Goal: Task Accomplishment & Management: Manage account settings

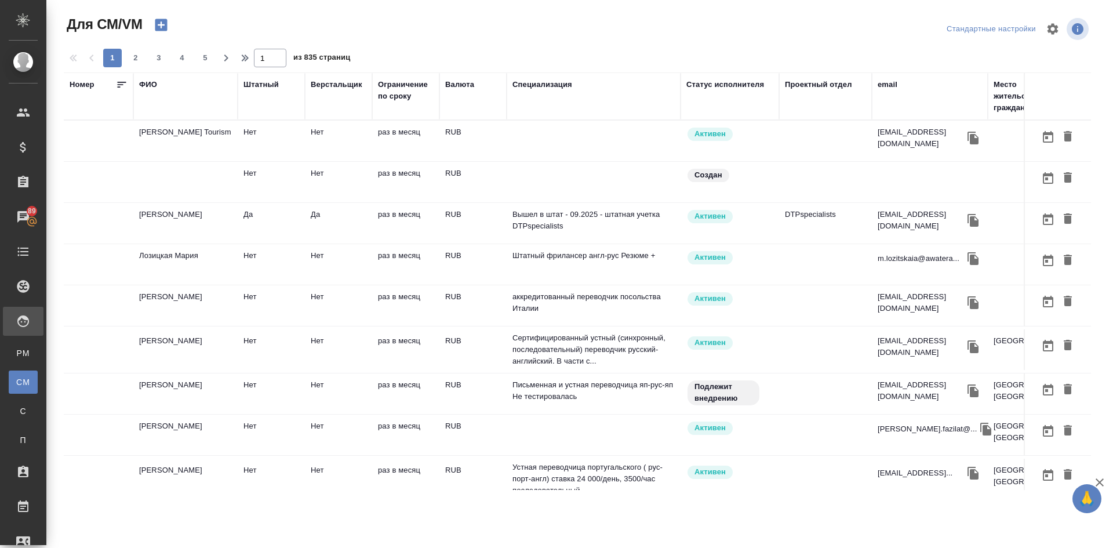
click at [143, 84] on div "ФИО" at bounding box center [148, 85] width 18 height 12
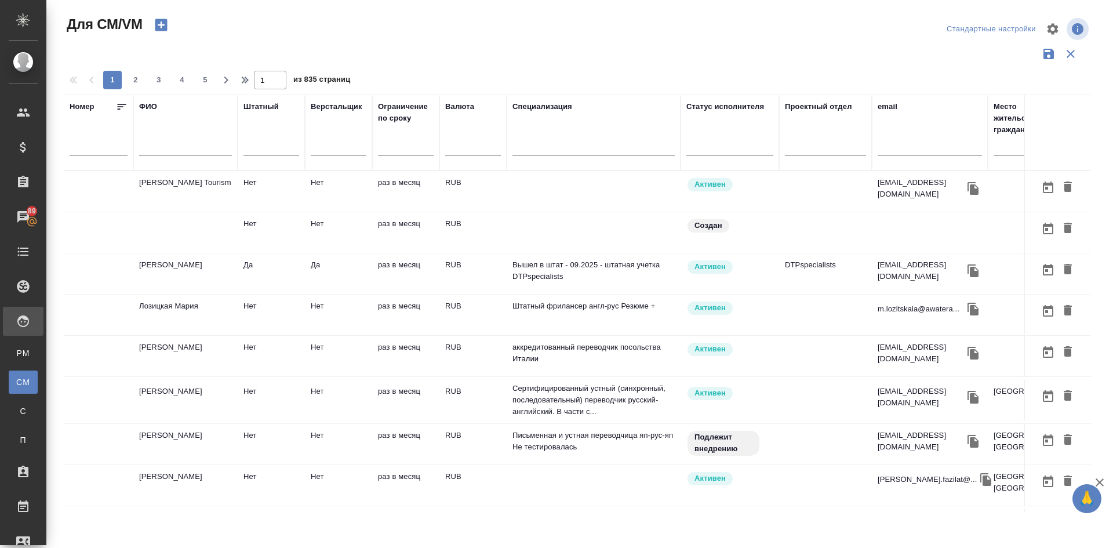
click at [154, 152] on input "text" at bounding box center [185, 148] width 93 height 14
type input "r"
type input "кононова"
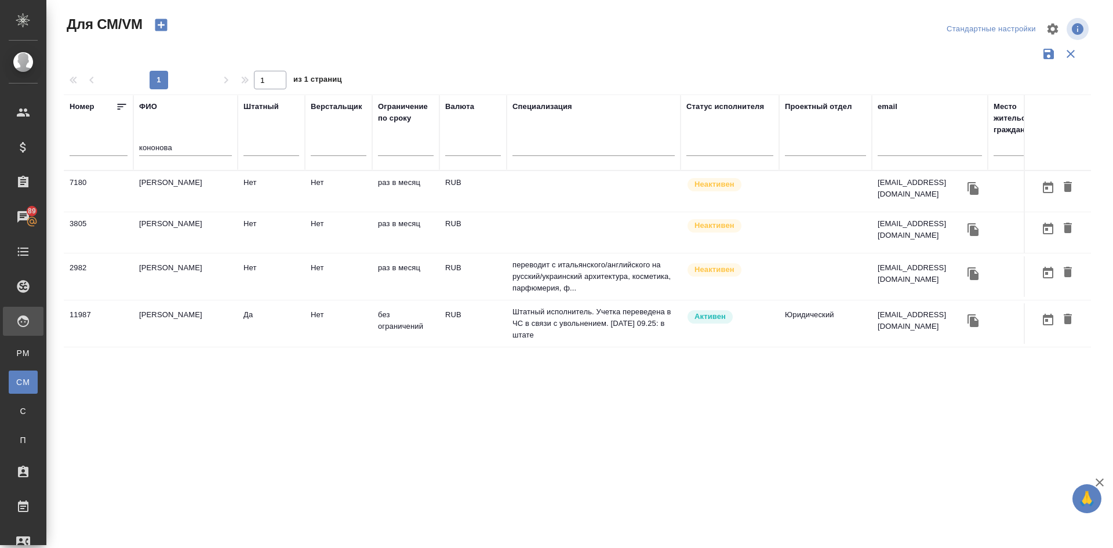
click at [165, 323] on td "[PERSON_NAME]" at bounding box center [185, 323] width 104 height 41
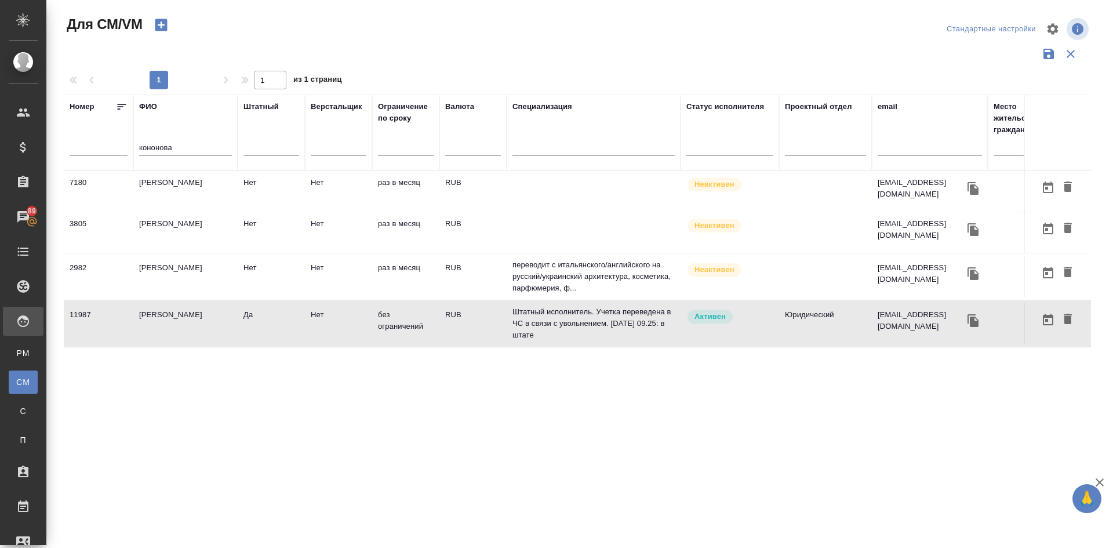
click at [161, 23] on icon "button" at bounding box center [161, 25] width 16 height 16
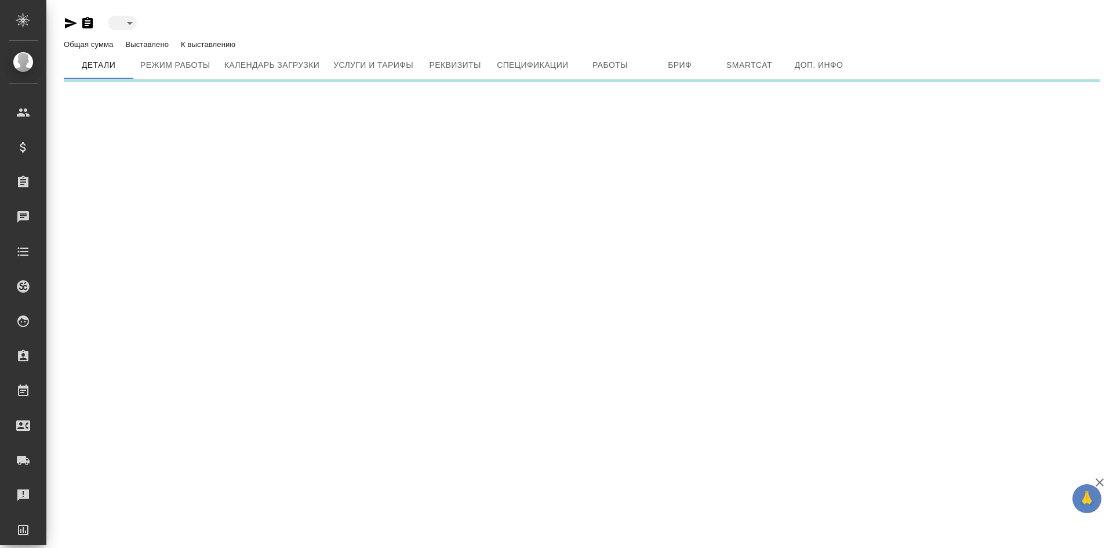
type input "active"
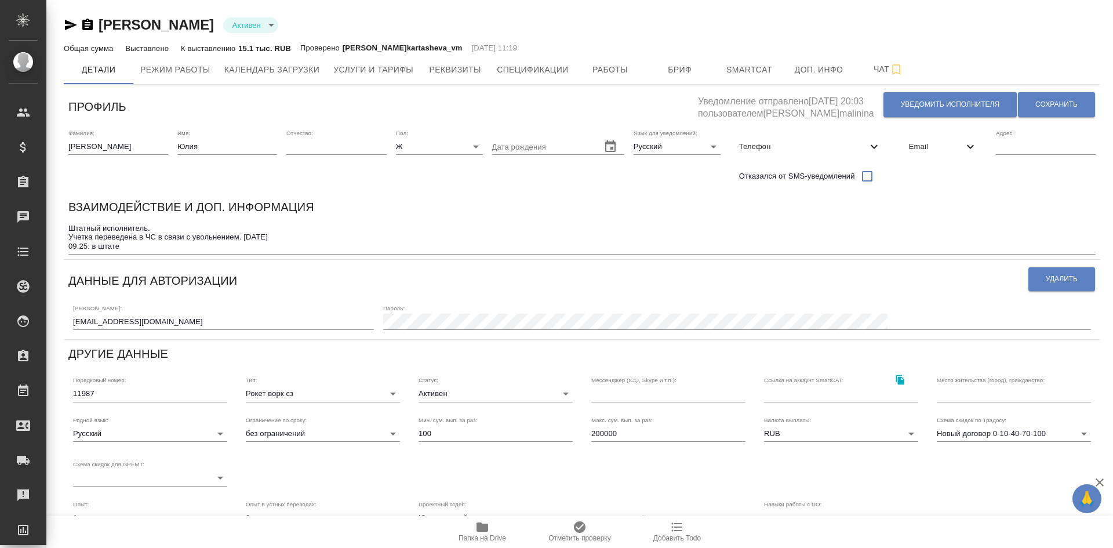
click at [136, 248] on textarea "Штатный исполнитель. Учетка переведена в ЧС в связи с увольнением. [DATE] 09.25…" at bounding box center [581, 237] width 1027 height 27
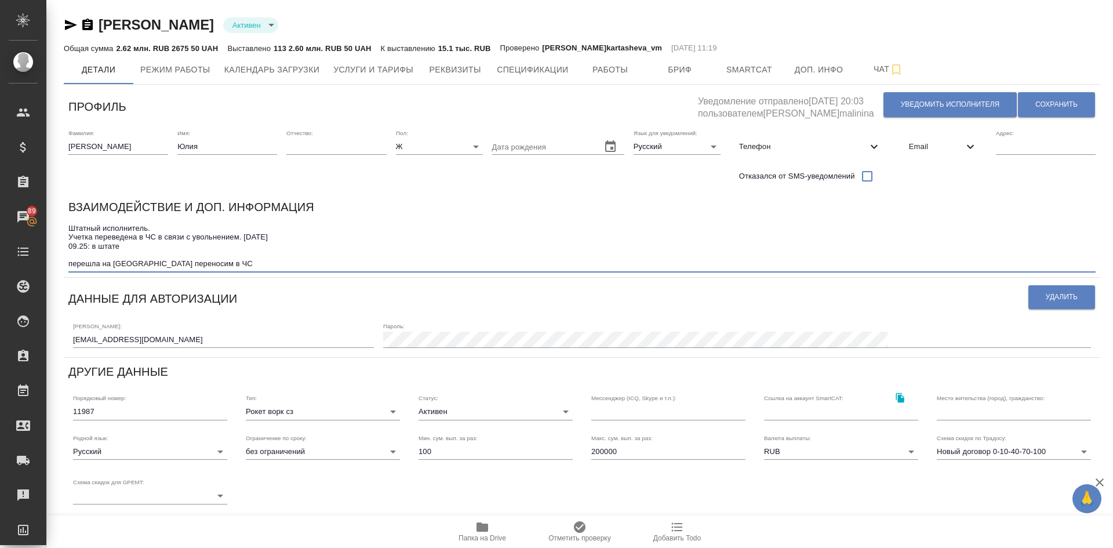
type textarea "Штатный исполнитель. Учетка переведена в ЧС в связи с увольнением. 08.11.23 09.…"
click at [440, 412] on body "🙏 .cls-1 fill:#fff; AWATERA Demidova Tatyana Клиенты Спецификации Заказы 89 Чат…" at bounding box center [556, 274] width 1113 height 548
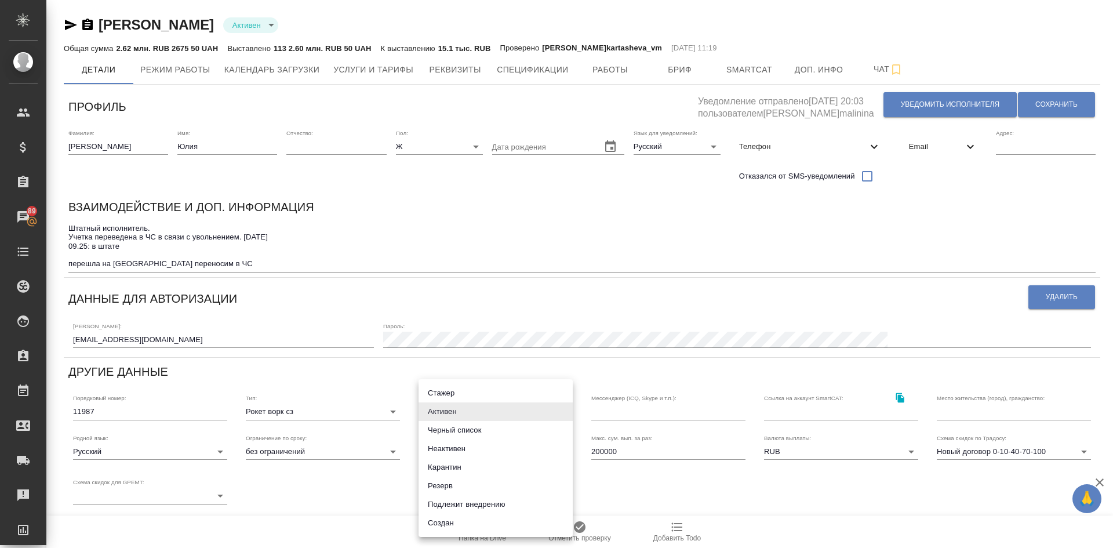
click at [444, 431] on li "Черный список" at bounding box center [495, 430] width 154 height 19
type input "blackList"
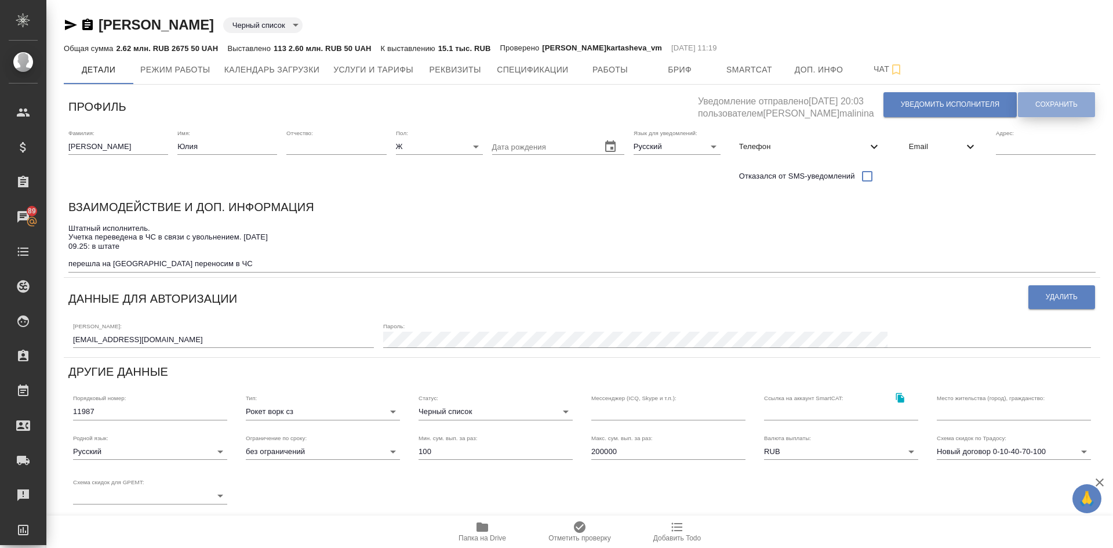
click at [1056, 105] on span "Сохранить" at bounding box center [1056, 105] width 42 height 10
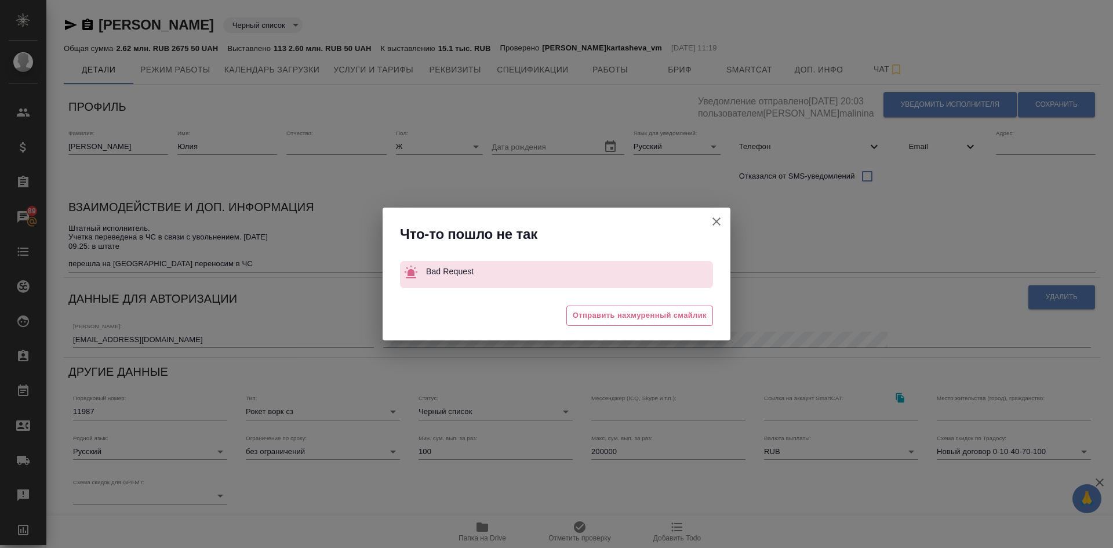
click at [717, 217] on icon "button" at bounding box center [716, 221] width 14 height 14
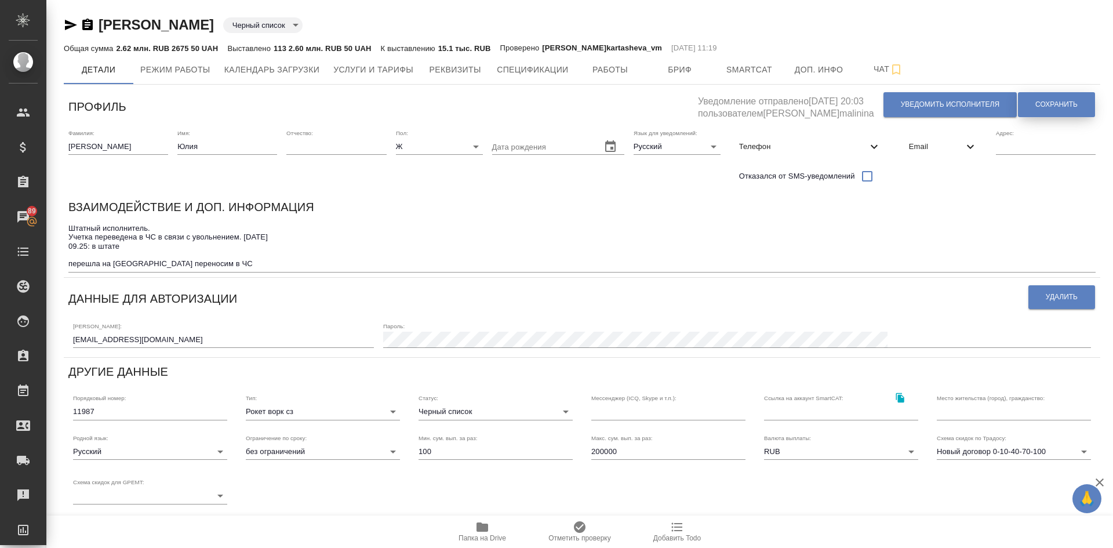
click at [1033, 99] on button "Сохранить" at bounding box center [1056, 104] width 77 height 25
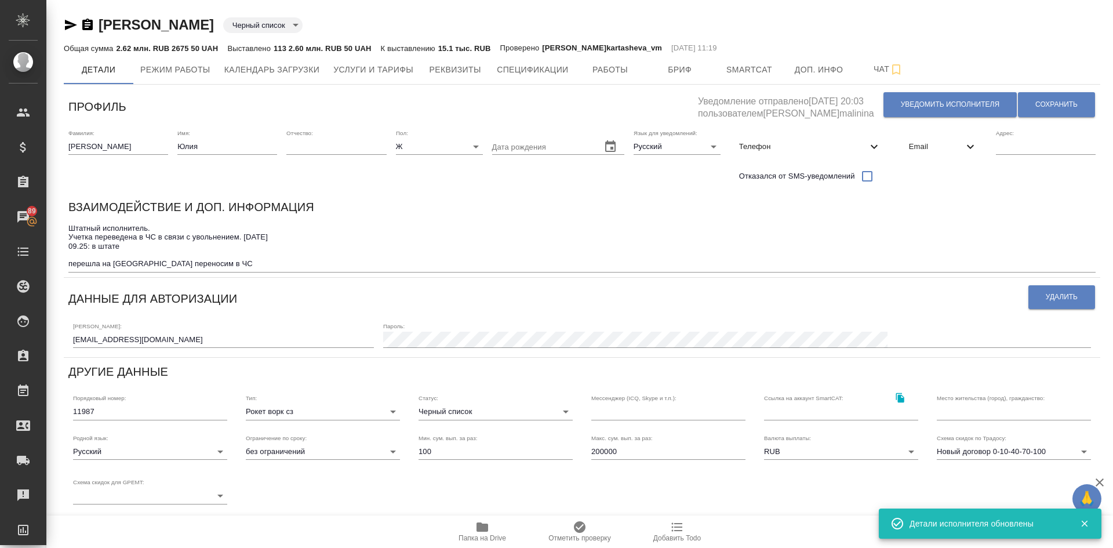
click at [786, 149] on span "Телефон" at bounding box center [803, 147] width 128 height 12
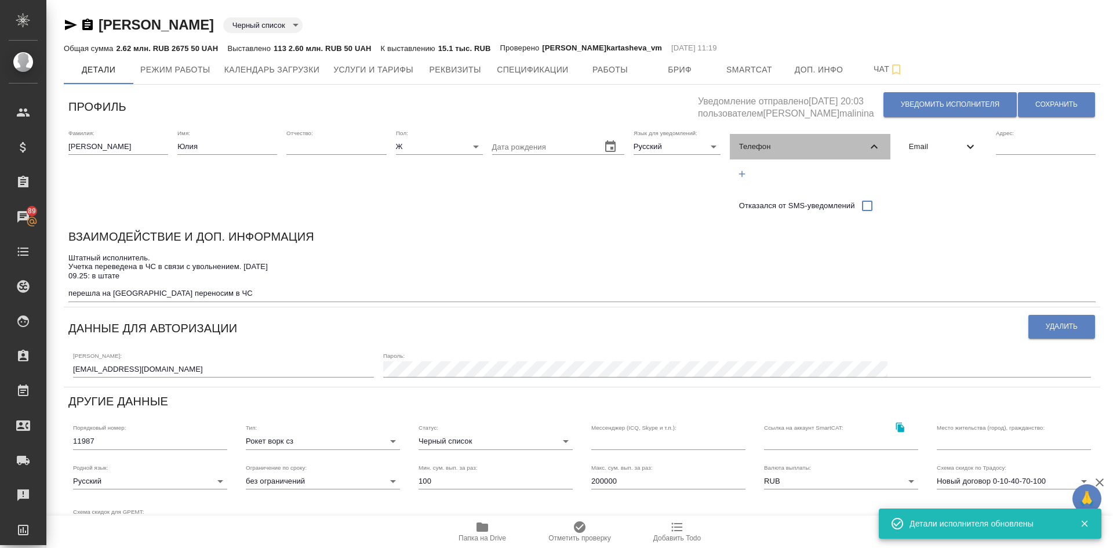
click at [776, 145] on span "Телефон" at bounding box center [803, 147] width 128 height 12
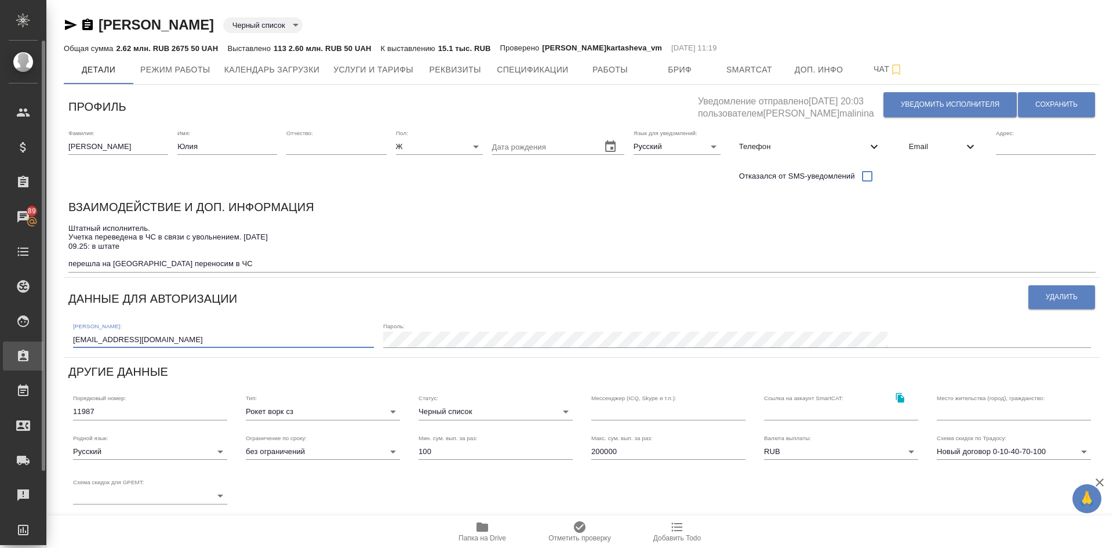
drag, startPoint x: 201, startPoint y: 337, endPoint x: 0, endPoint y: 352, distance: 201.7
click at [0, 352] on div ".cls-1 fill:#fff; AWATERA Demidova Tatyana Клиенты Спецификации Заказы 89 Чаты …" at bounding box center [556, 274] width 1113 height 548
click at [65, 25] on icon "button" at bounding box center [71, 25] width 14 height 14
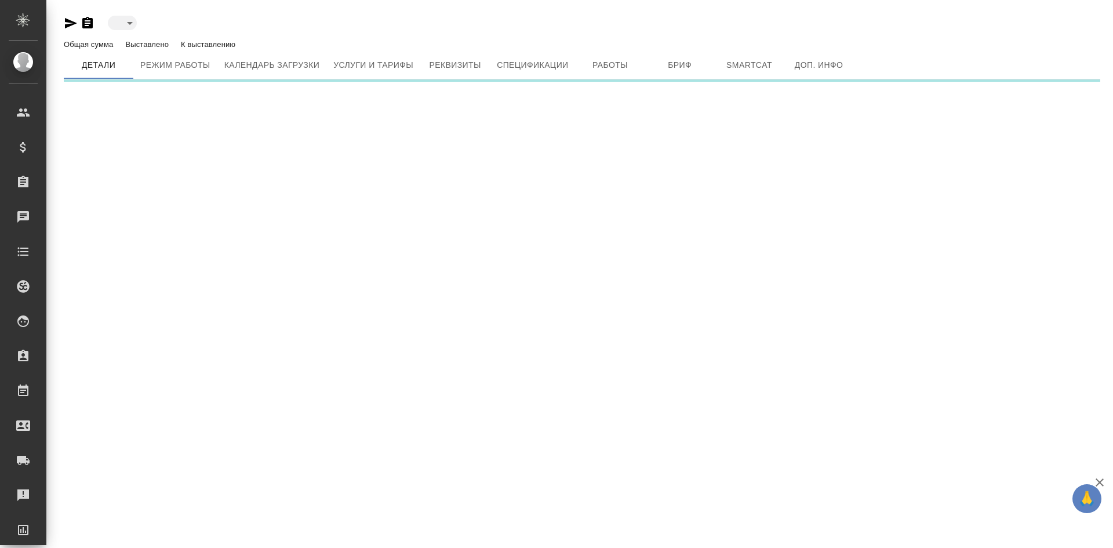
type input "created"
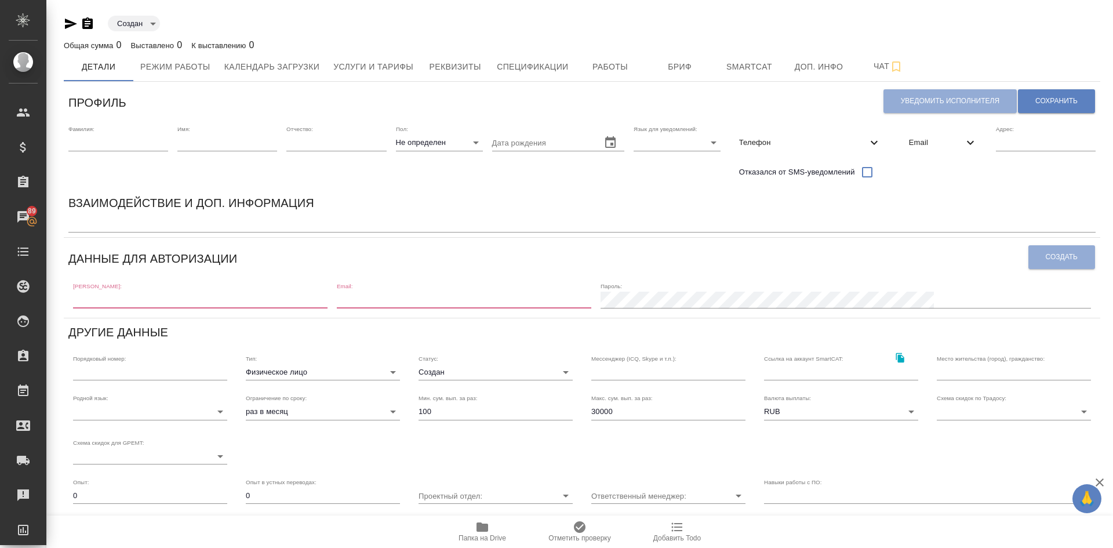
click at [102, 302] on input "text" at bounding box center [200, 299] width 254 height 16
paste input "yulia-kononova91@yandex.ru"
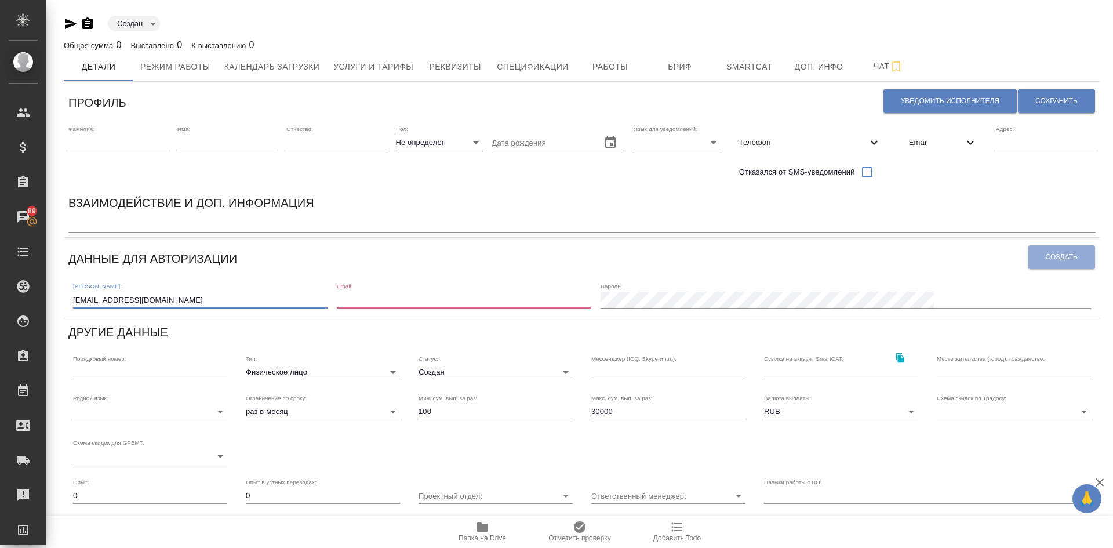
type input "yulia-kononova91@yandex.ru"
click at [465, 296] on input "email" at bounding box center [464, 299] width 254 height 16
paste input "yulia-kononova91@yandex.ru"
type input "yulia-kononova91@yandex.ru"
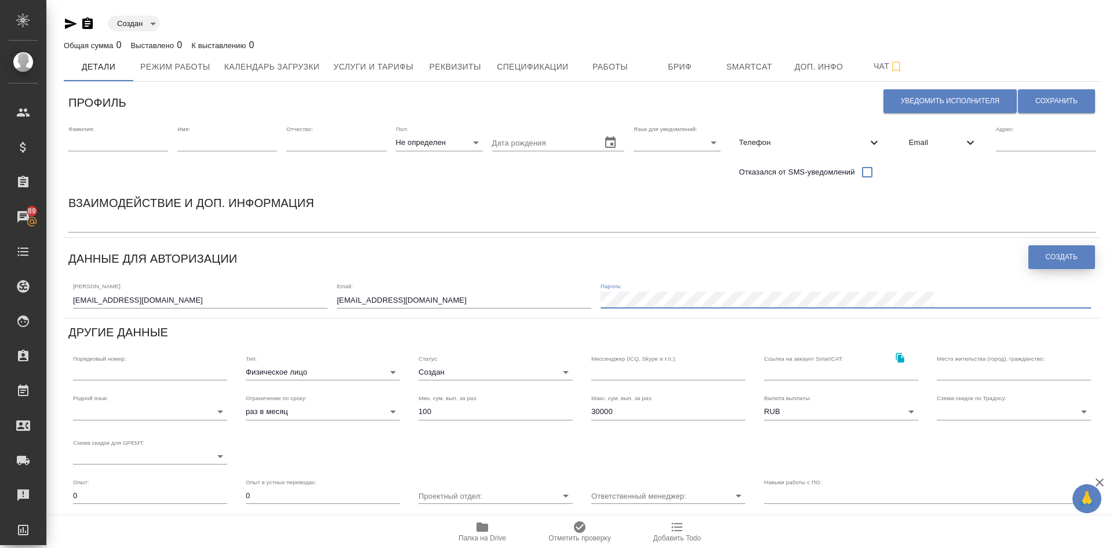
click at [1059, 252] on span "Создать" at bounding box center [1061, 257] width 32 height 10
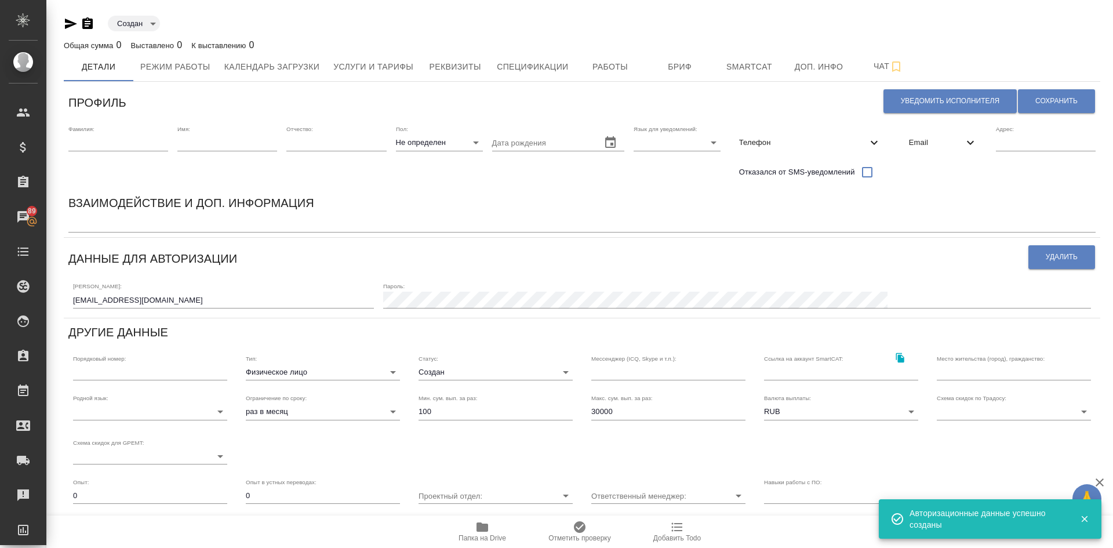
click at [108, 146] on input "text" at bounding box center [118, 142] width 100 height 16
type input "к"
type input "Н"
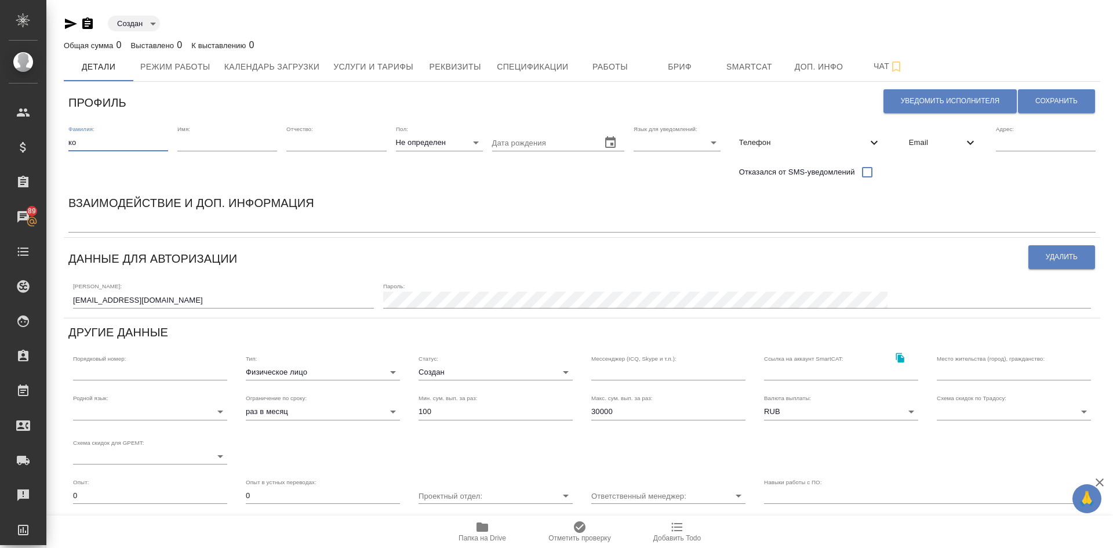
type input "к"
type input "Кононова"
click at [183, 136] on input "text" at bounding box center [227, 142] width 100 height 16
type input "И"
type input "Юлия"
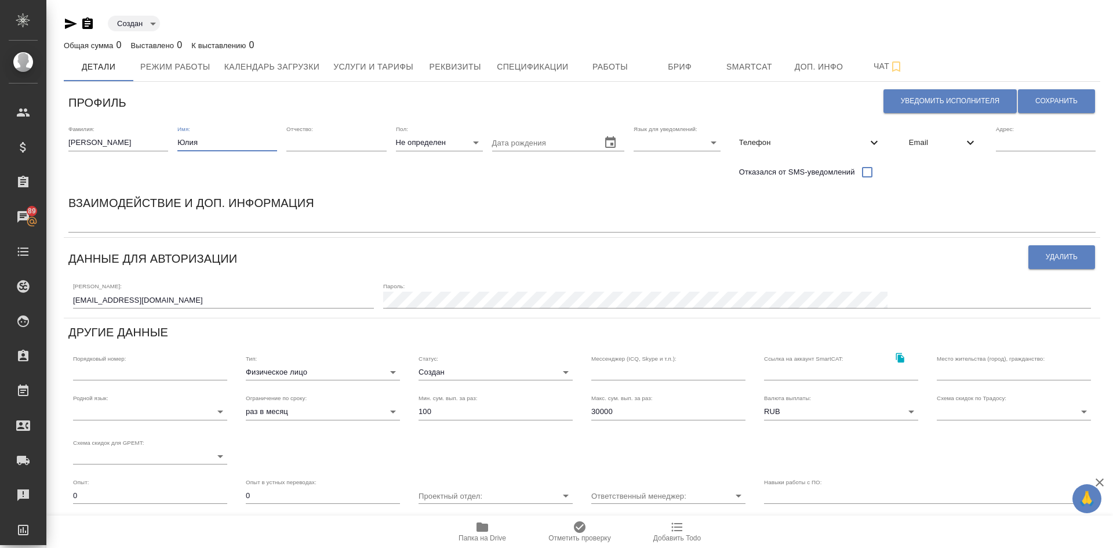
click at [428, 138] on body "🙏 .cls-1 fill:#fff; AWATERA Demidova Tatyana Клиенты Спецификации Заказы 89 Чат…" at bounding box center [556, 274] width 1113 height 548
click at [410, 184] on li "Ж" at bounding box center [439, 179] width 87 height 19
type input "female"
click at [648, 140] on body "🙏 .cls-1 fill:#fff; AWATERA Demidova Tatyana Клиенты Спецификации Заказы 89 Чат…" at bounding box center [556, 274] width 1113 height 548
click at [651, 142] on li "Русский" at bounding box center [676, 142] width 87 height 19
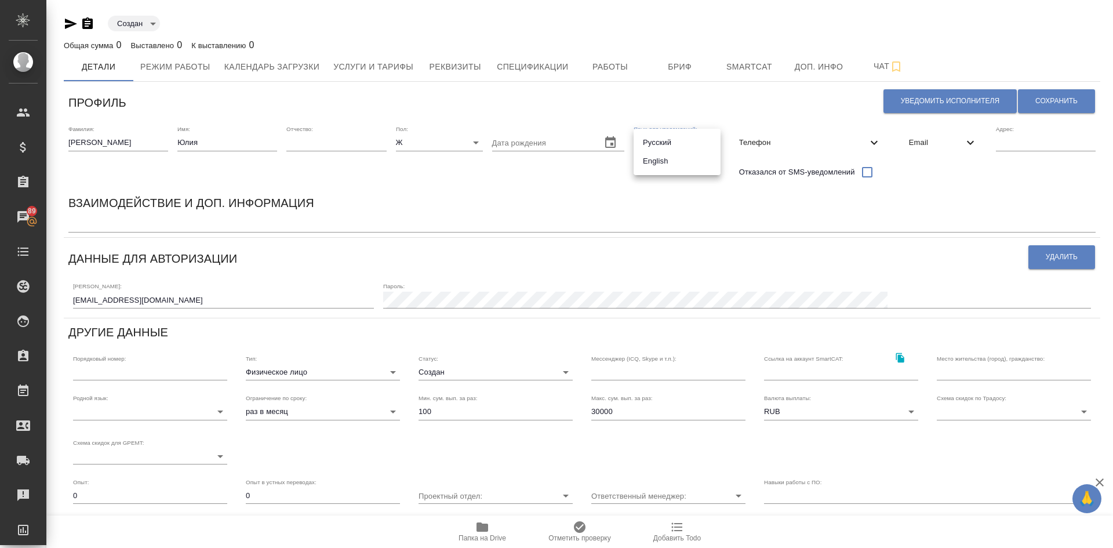
type input "RU"
click at [1035, 100] on span "Сохранить" at bounding box center [1056, 101] width 42 height 10
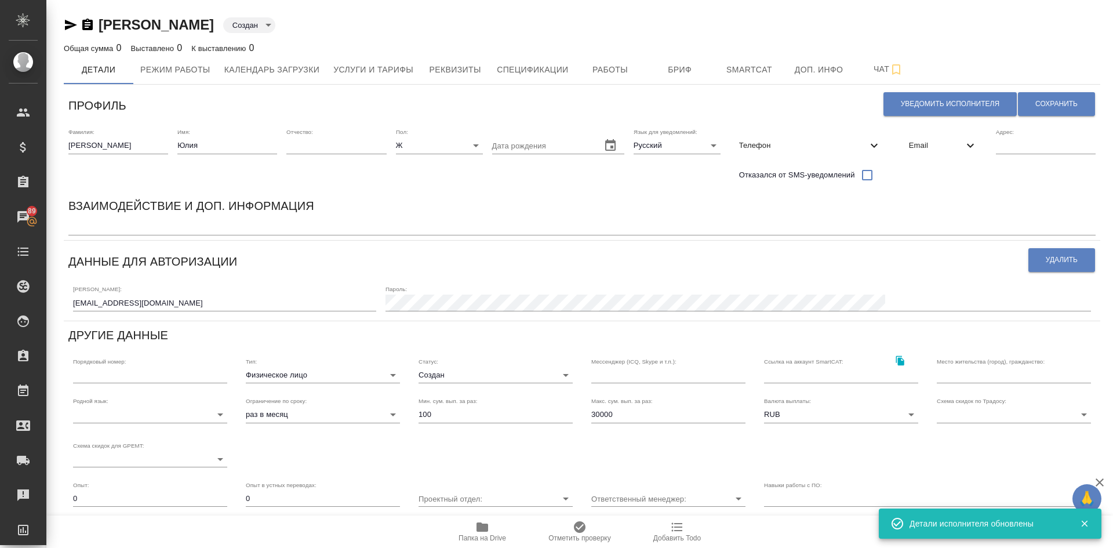
drag, startPoint x: 203, startPoint y: 305, endPoint x: 0, endPoint y: 306, distance: 203.4
click at [0, 306] on div ".cls-1 fill:#fff; AWATERA Demidova Tatyana Клиенты Спецификации Заказы 89 Чаты …" at bounding box center [556, 274] width 1113 height 548
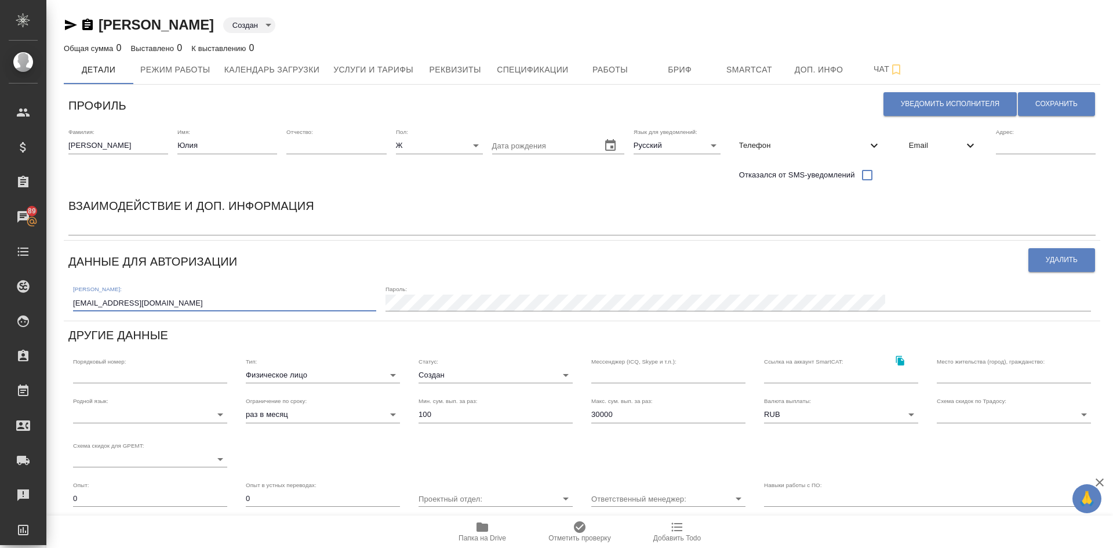
drag, startPoint x: 910, startPoint y: 148, endPoint x: 916, endPoint y: 155, distance: 9.1
click at [910, 148] on span "Email" at bounding box center [936, 146] width 54 height 12
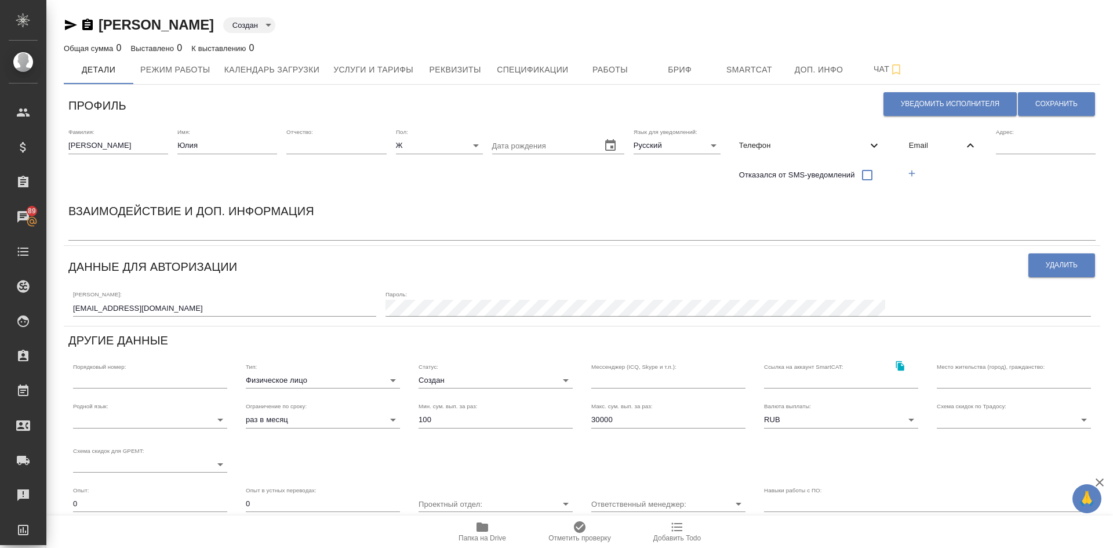
click at [906, 172] on icon "button" at bounding box center [911, 173] width 10 height 10
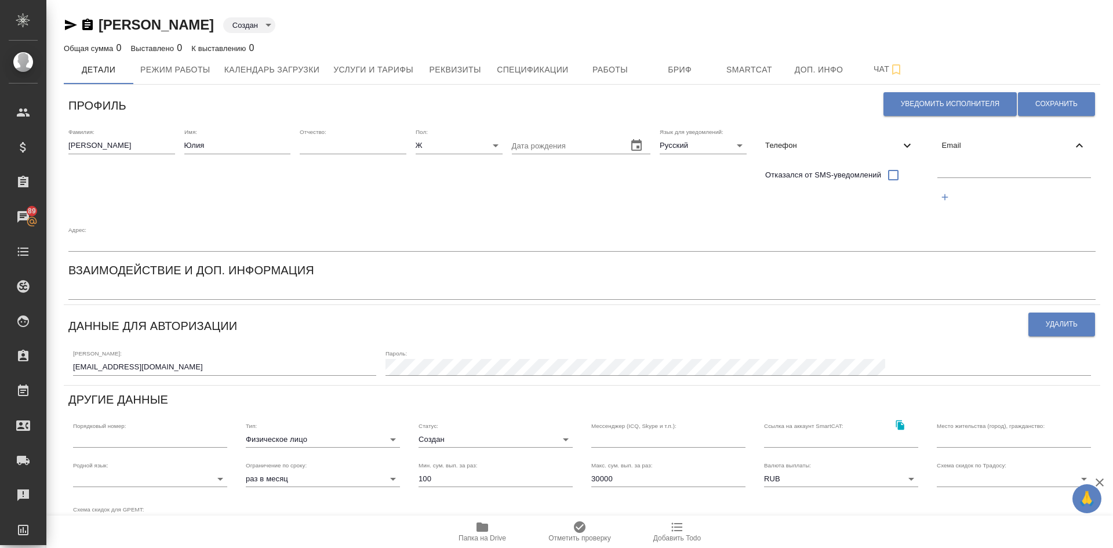
click at [958, 167] on input "text" at bounding box center [1014, 170] width 154 height 14
paste input "yulia-kononova91@yandex.ru"
type input "yulia-kononova91@yandex.ru"
click at [1036, 97] on button "Сохранить" at bounding box center [1056, 104] width 77 height 24
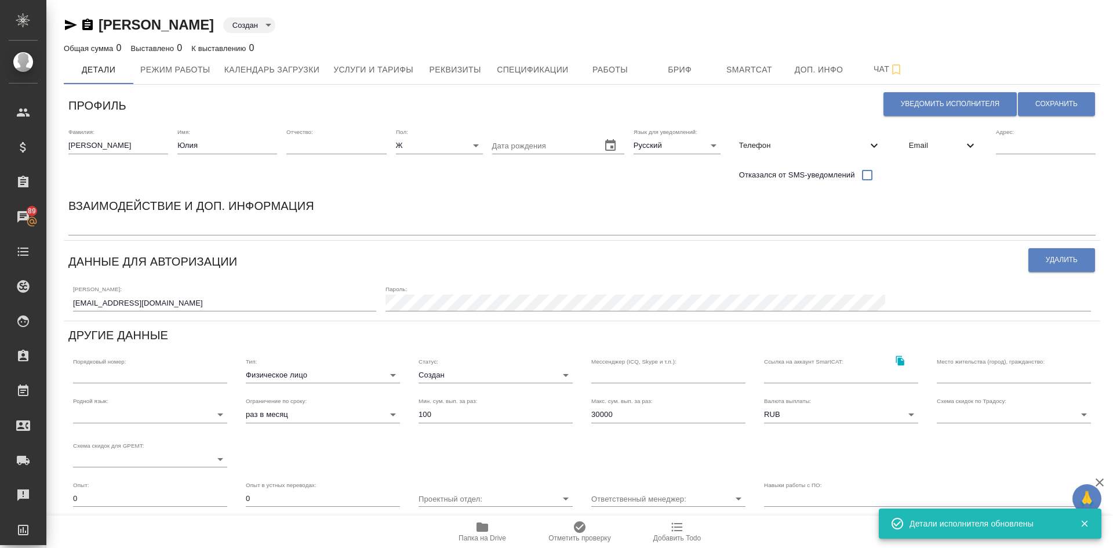
click at [97, 234] on div "x" at bounding box center [581, 227] width 1027 height 16
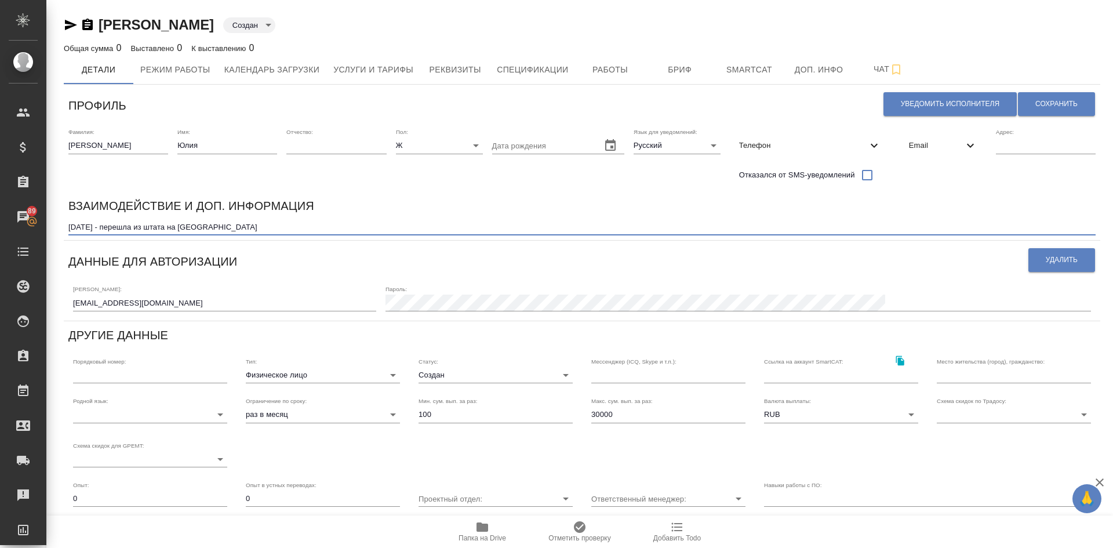
type textarea "Сентябрь 2025 - перешла из штата на фриланс"
click at [443, 375] on body "🙏 .cls-1 fill:#fff; AWATERA Demidova Tatyana Клиенты Спецификации Заказы 89 Чат…" at bounding box center [556, 274] width 1113 height 548
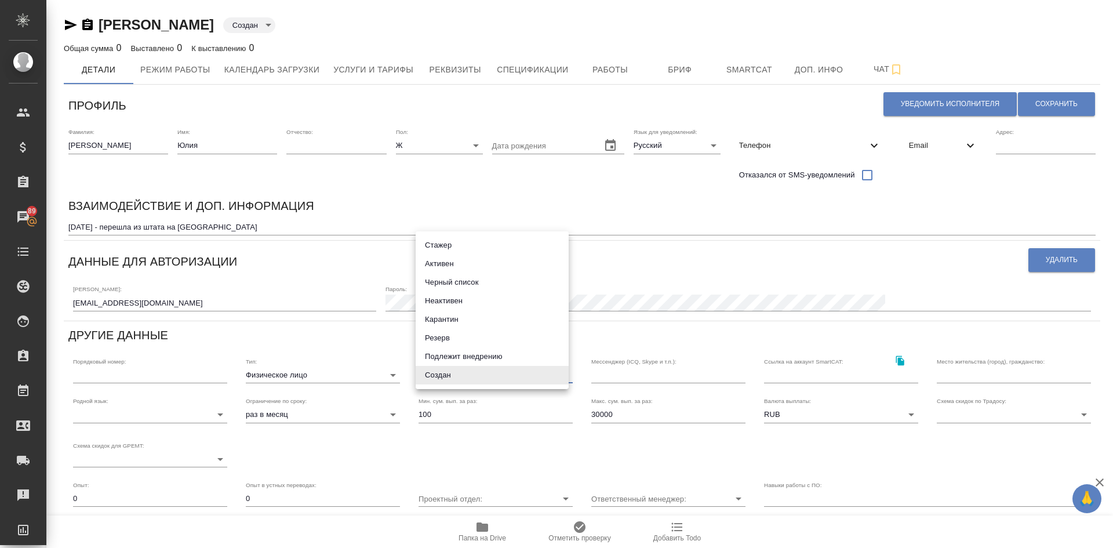
click at [456, 264] on li "Активен" at bounding box center [491, 263] width 153 height 19
type input "active"
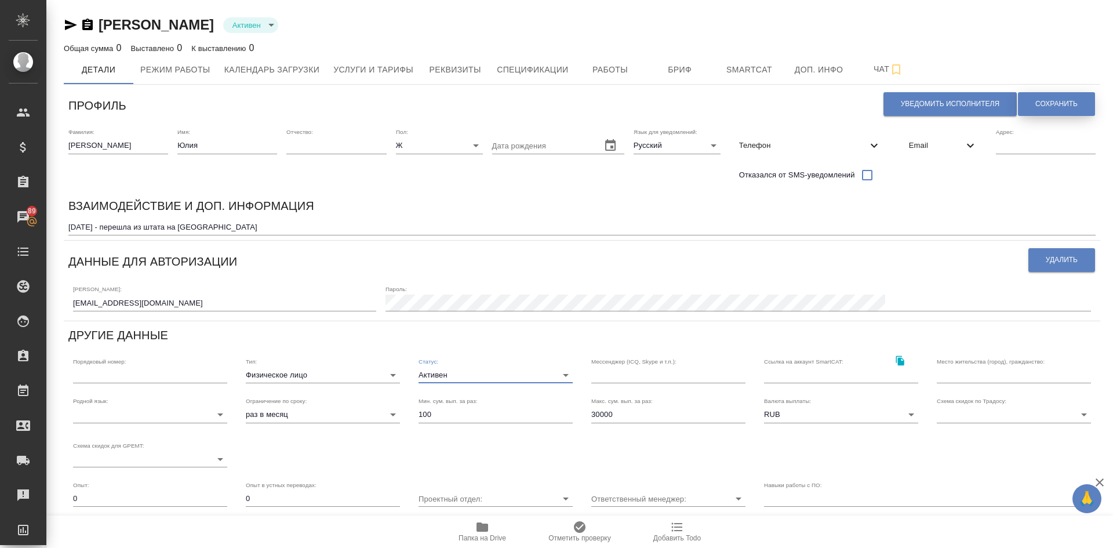
click at [1056, 108] on span "Сохранить" at bounding box center [1056, 104] width 42 height 10
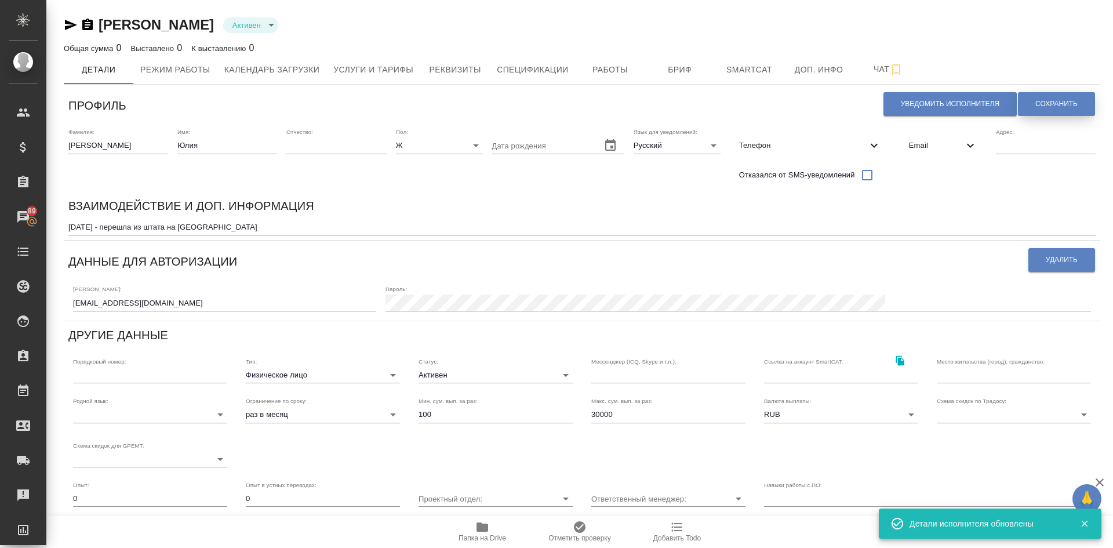
click at [1035, 105] on span "Сохранить" at bounding box center [1056, 104] width 42 height 10
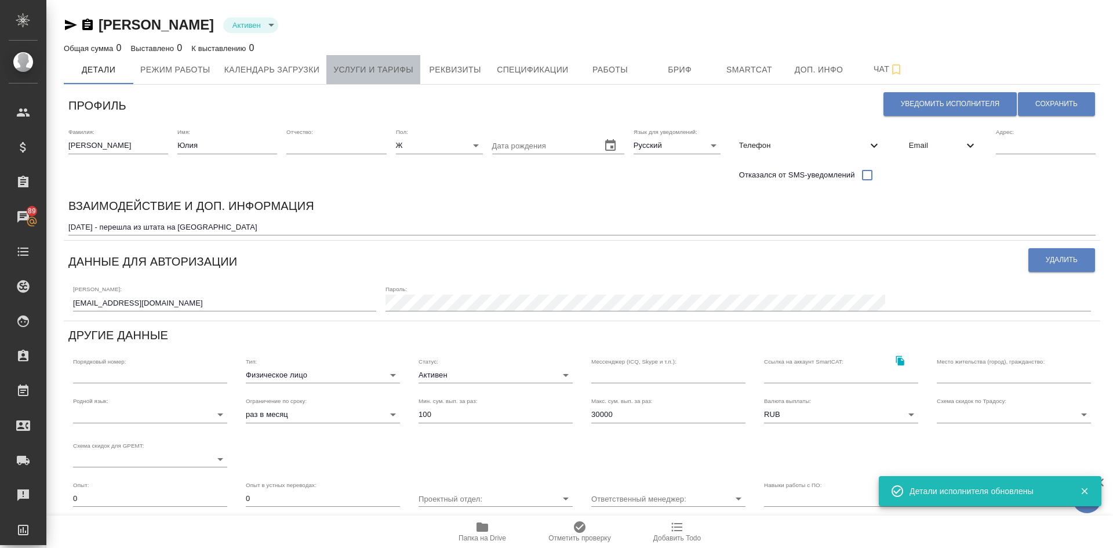
click at [358, 68] on span "Услуги и тарифы" at bounding box center [373, 70] width 80 height 14
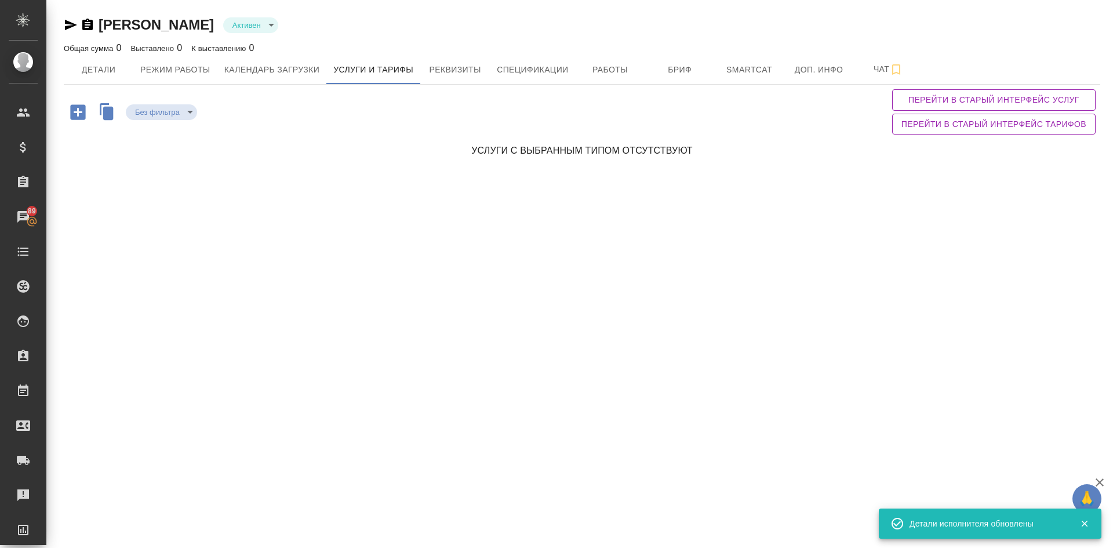
click at [104, 114] on icon "button" at bounding box center [108, 112] width 10 height 13
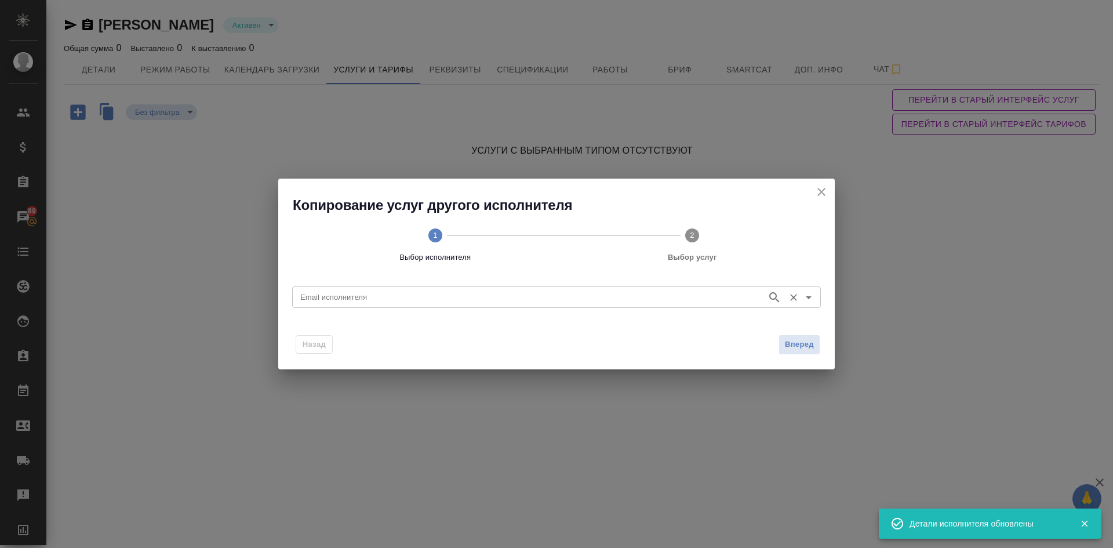
click at [356, 291] on input "Email исполнителя" at bounding box center [528, 297] width 465 height 14
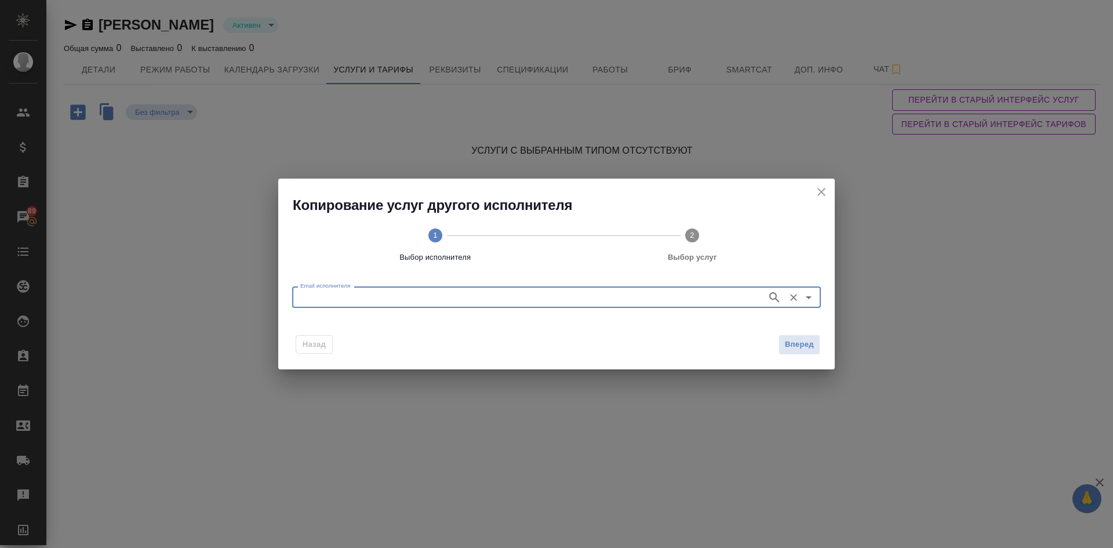
paste input "y.kononova1@awatera.com"
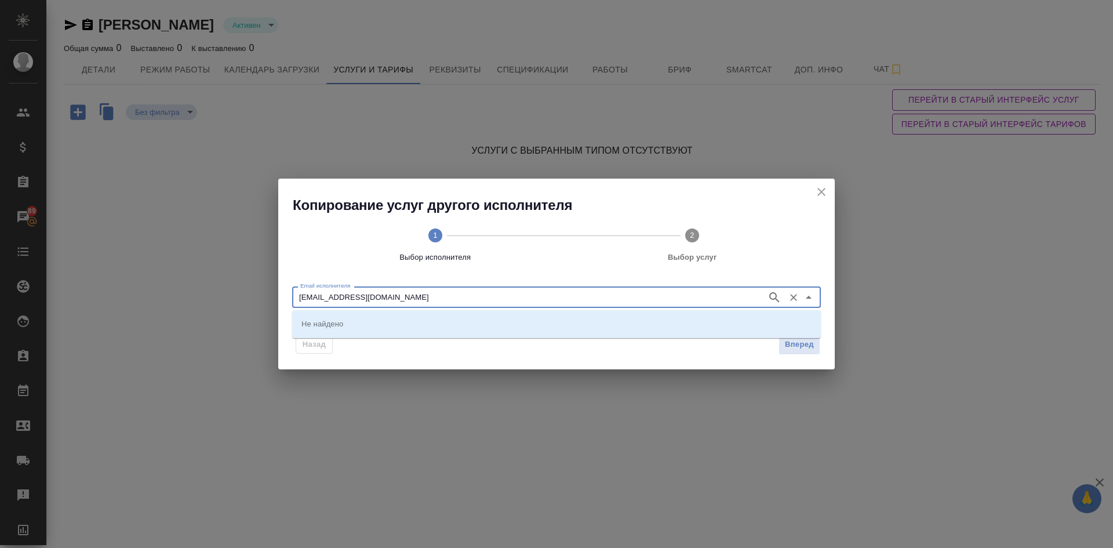
type input "y.kononova1@awatera.com"
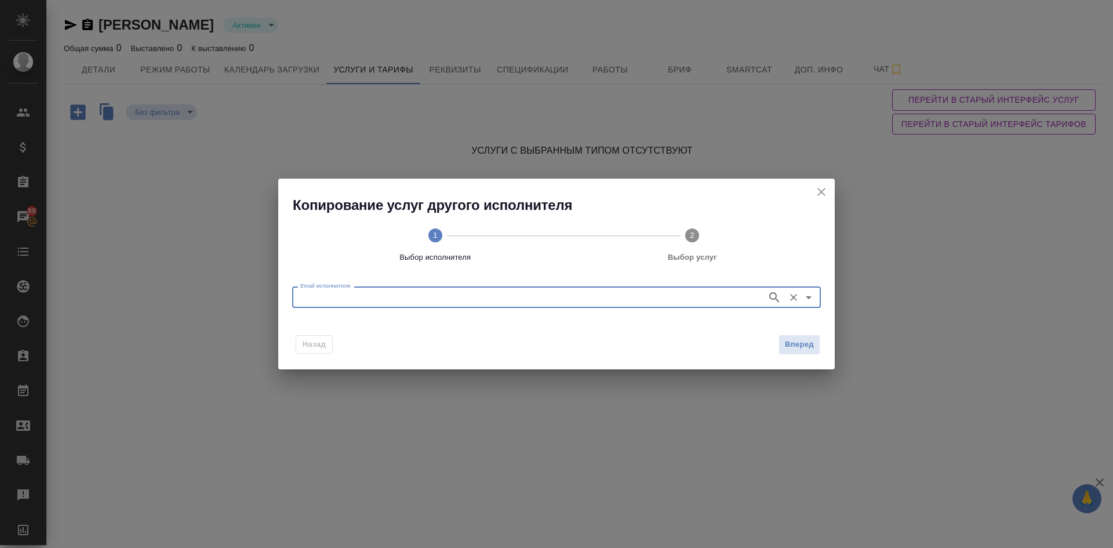
click at [336, 297] on input "Email исполнителя" at bounding box center [528, 297] width 465 height 14
paste input "y.kononova1@awatera.com"
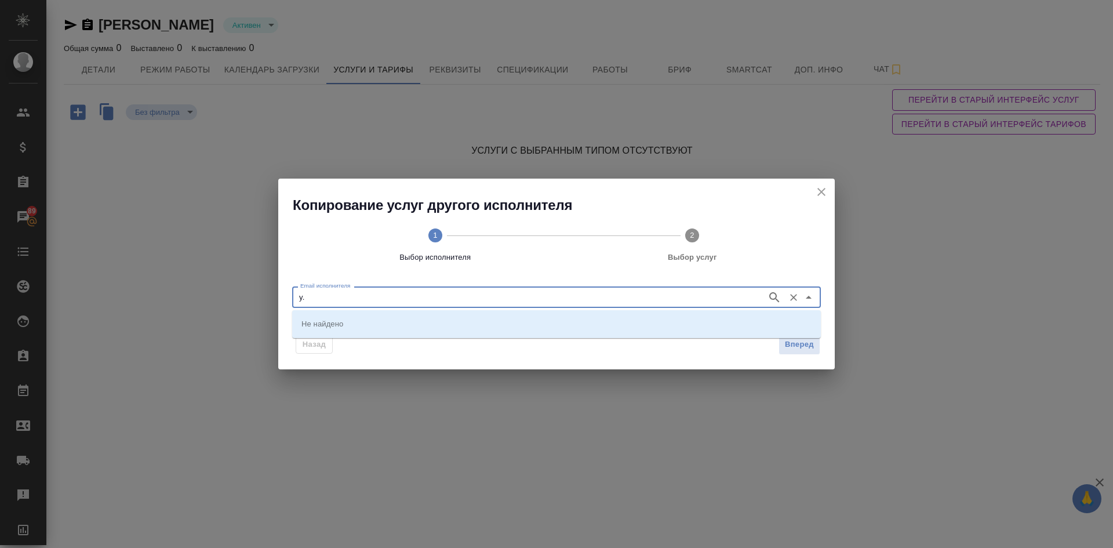
type input "y"
type input "н"
type input "y.kononova"
click at [407, 315] on li "y.kononova@awatera.com (Кононова Юлия)" at bounding box center [556, 323] width 528 height 21
type input "y.kononova@awatera.com (Кононова Юлия)"
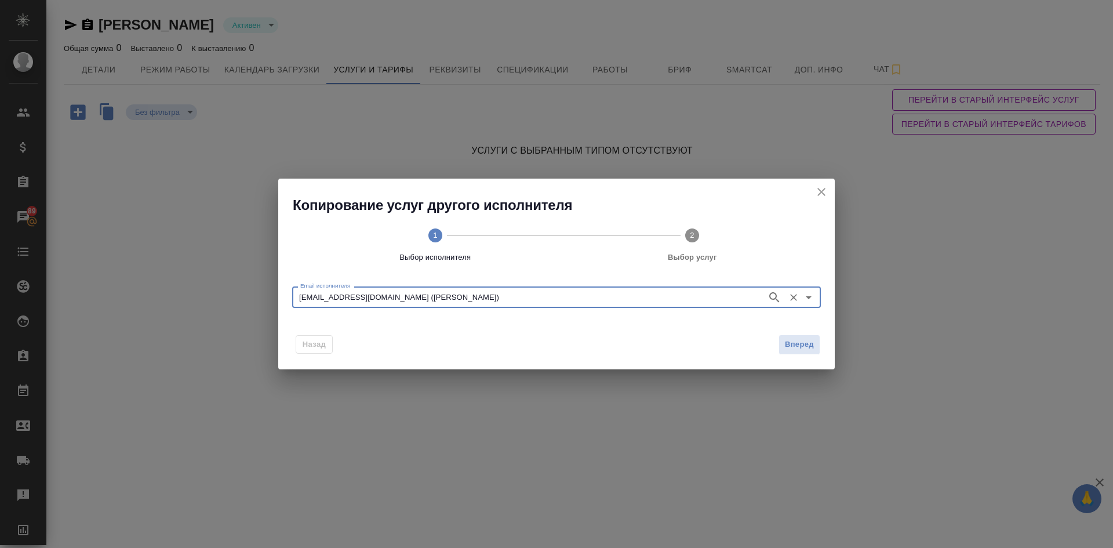
click at [788, 345] on span "Вперед" at bounding box center [799, 344] width 29 height 13
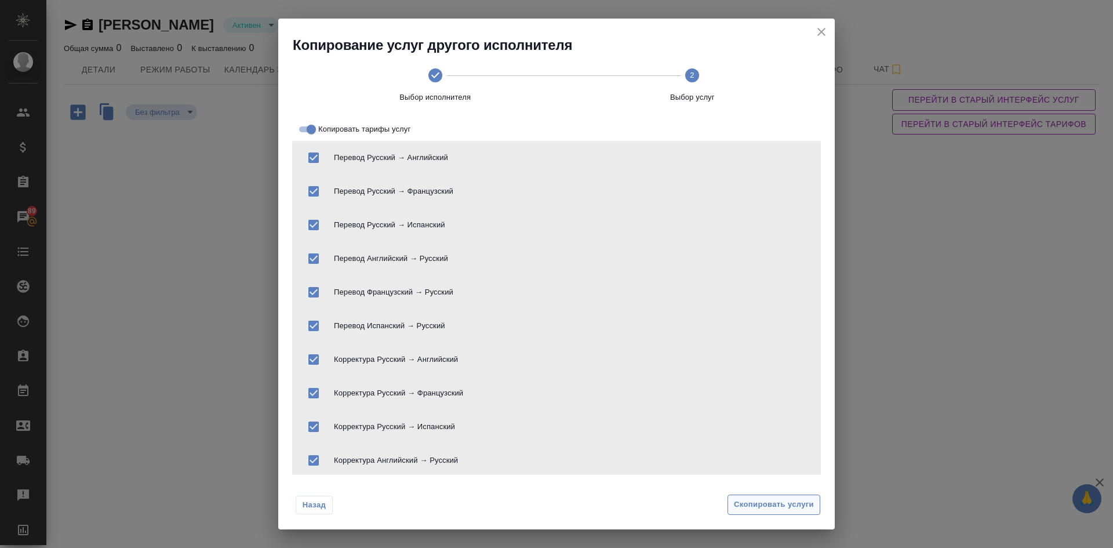
click at [747, 503] on span "Скопировать услуги" at bounding box center [774, 504] width 80 height 13
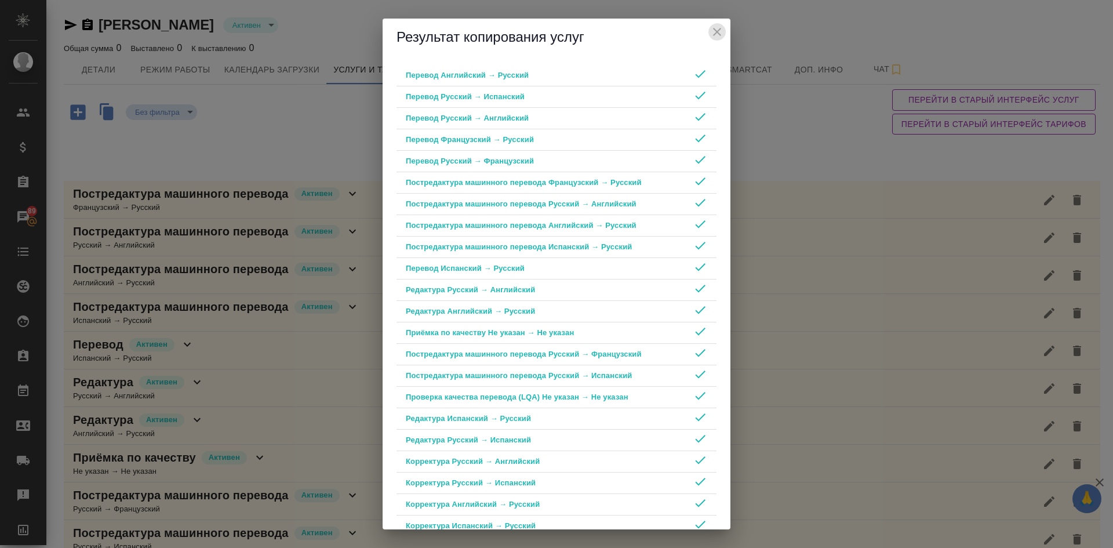
click at [717, 31] on icon "close" at bounding box center [717, 32] width 8 height 8
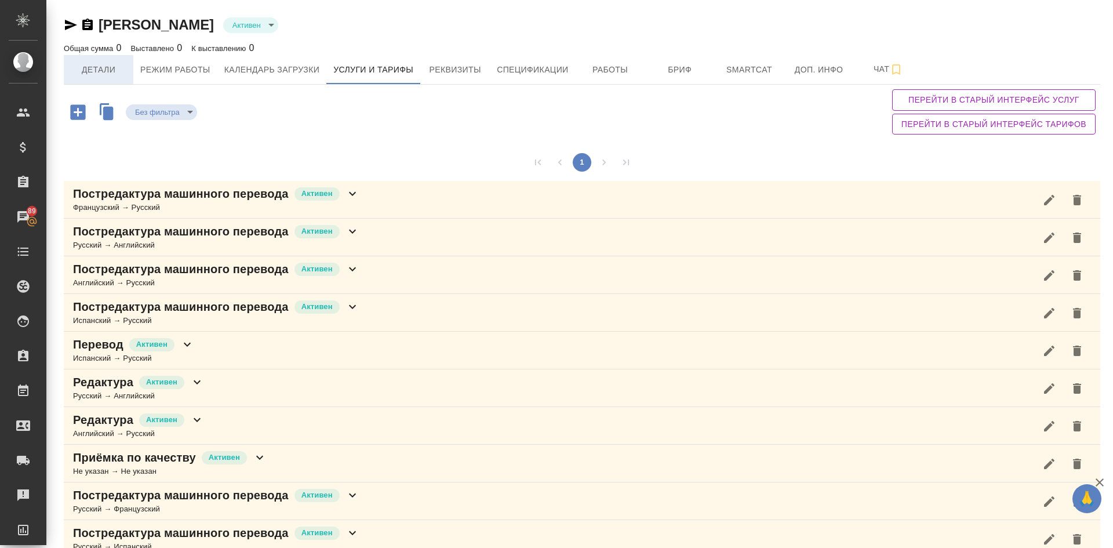
drag, startPoint x: 102, startPoint y: 69, endPoint x: 96, endPoint y: 64, distance: 7.8
click at [102, 66] on span "Детали" at bounding box center [99, 70] width 56 height 14
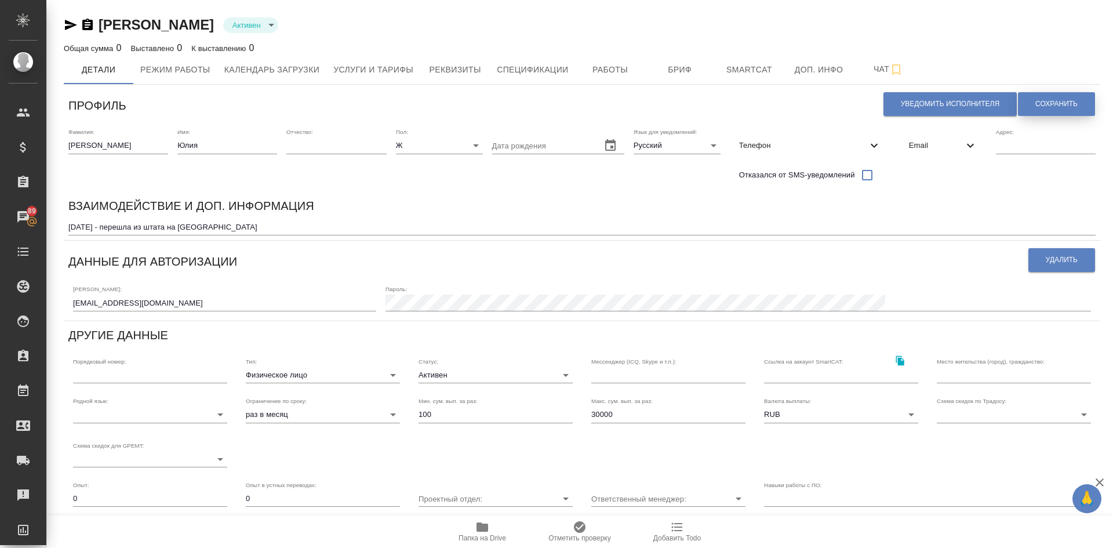
click at [1041, 103] on span "Сохранить" at bounding box center [1056, 104] width 42 height 10
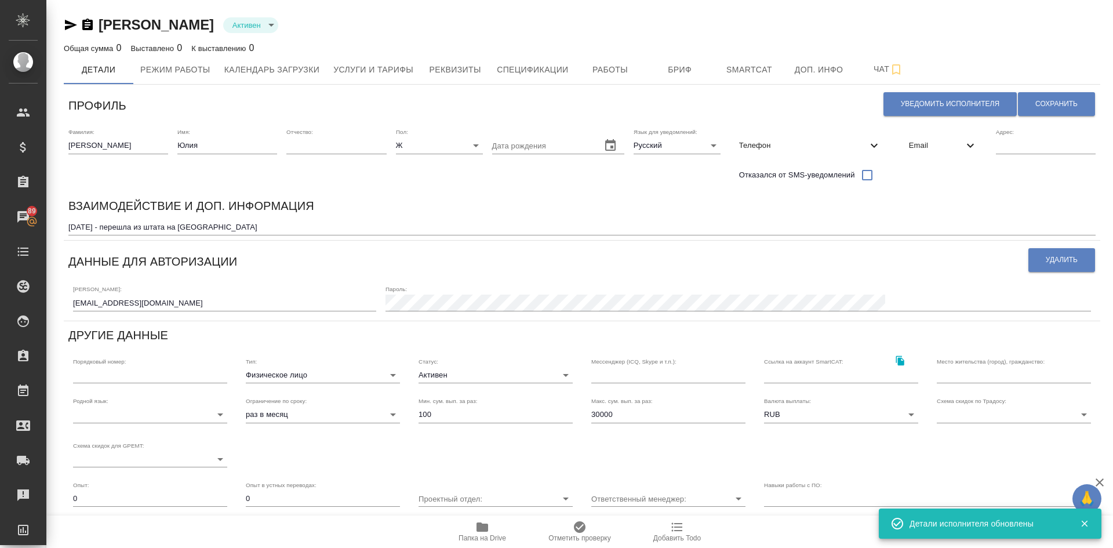
click at [921, 144] on span "Email" at bounding box center [936, 146] width 54 height 12
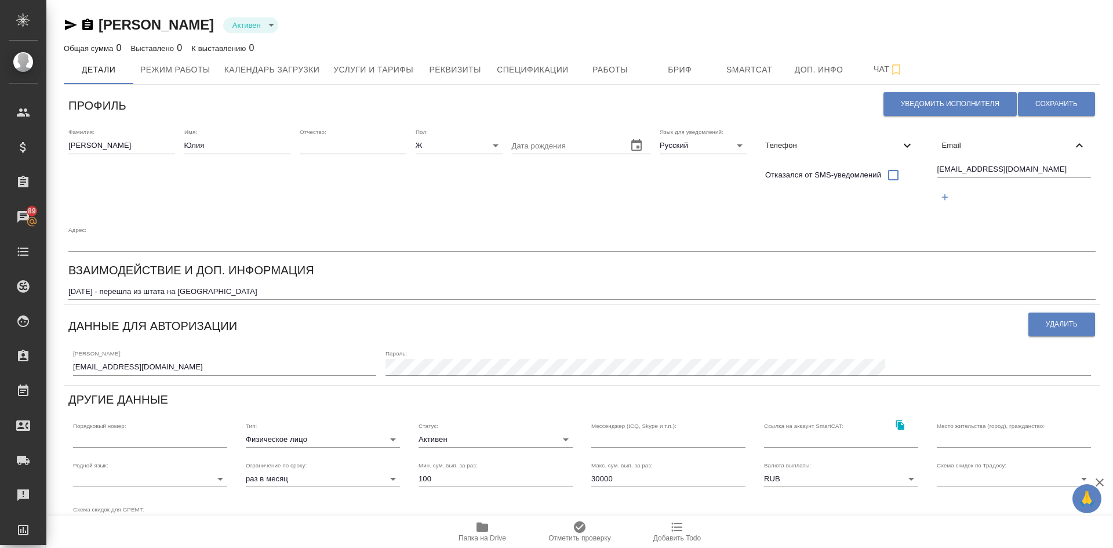
click at [946, 141] on span "Email" at bounding box center [1007, 146] width 131 height 12
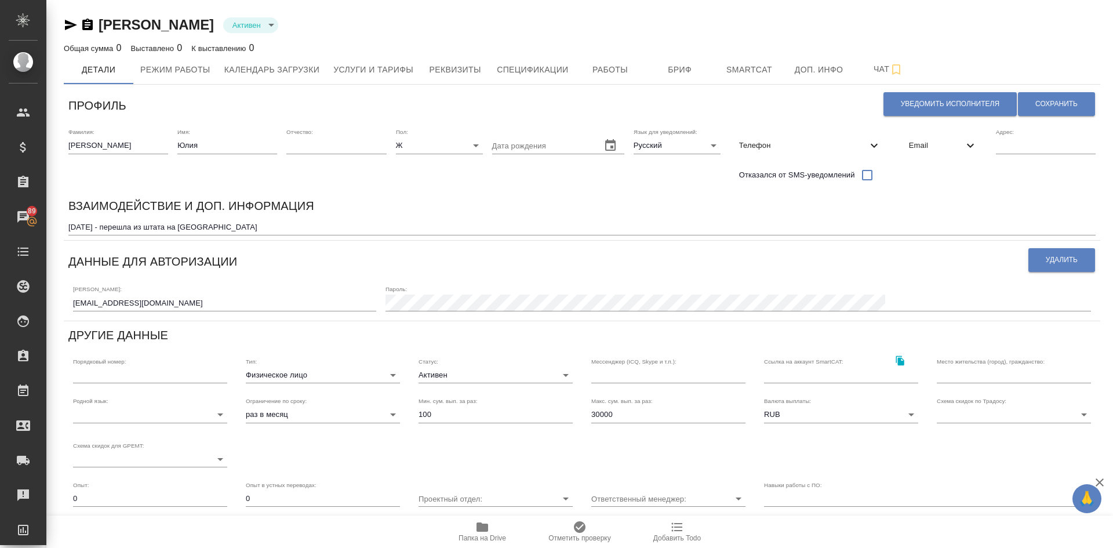
click at [761, 145] on span "Телефон" at bounding box center [803, 146] width 128 height 12
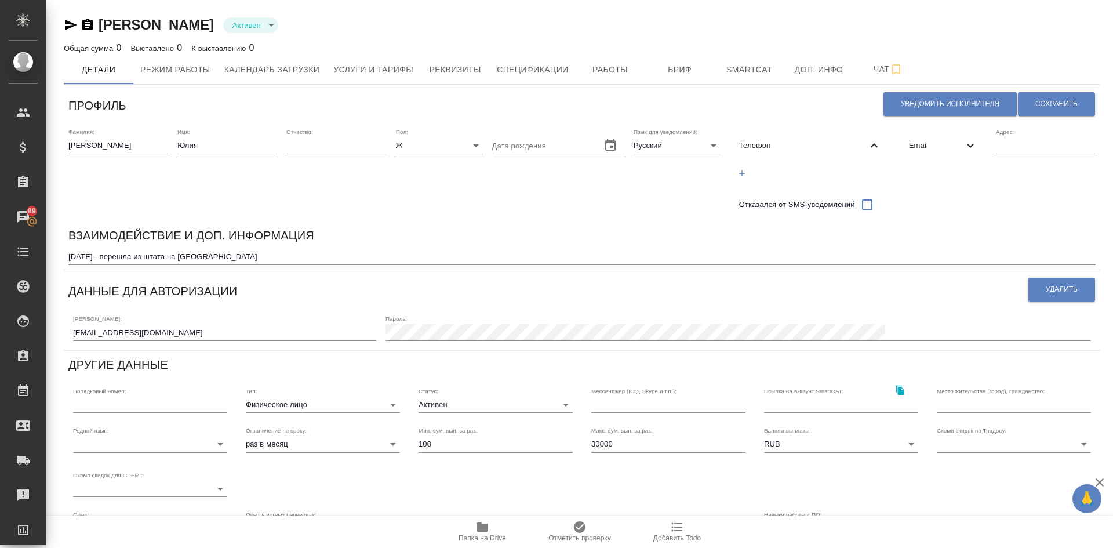
click at [768, 138] on div "Телефон" at bounding box center [810, 145] width 161 height 25
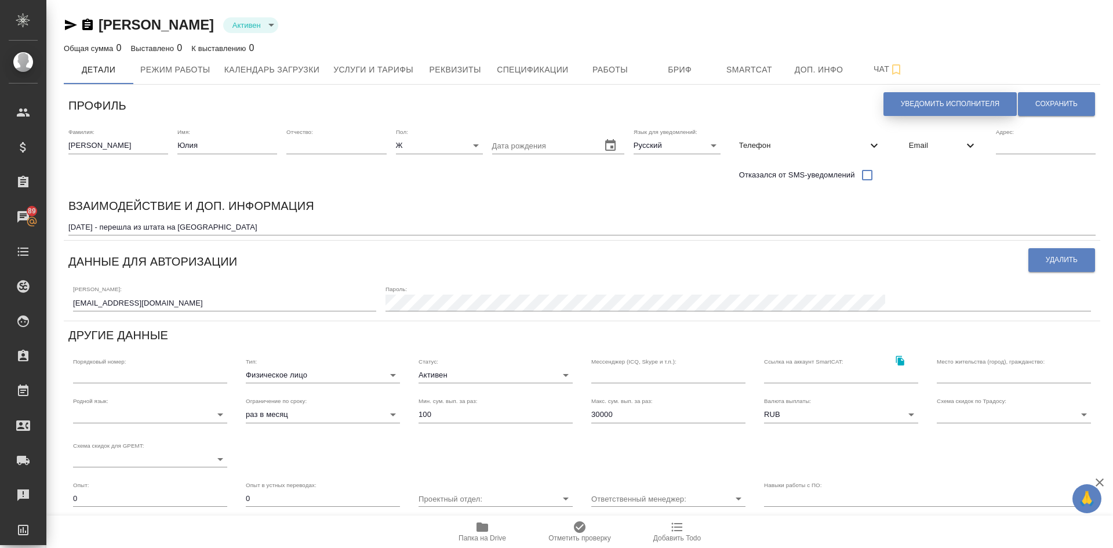
click at [916, 100] on span "Уведомить исполнителя" at bounding box center [949, 104] width 99 height 10
type textarea "Добрый день, Юлия! Ознакомиться с подробной информацией по выполненным работам …"
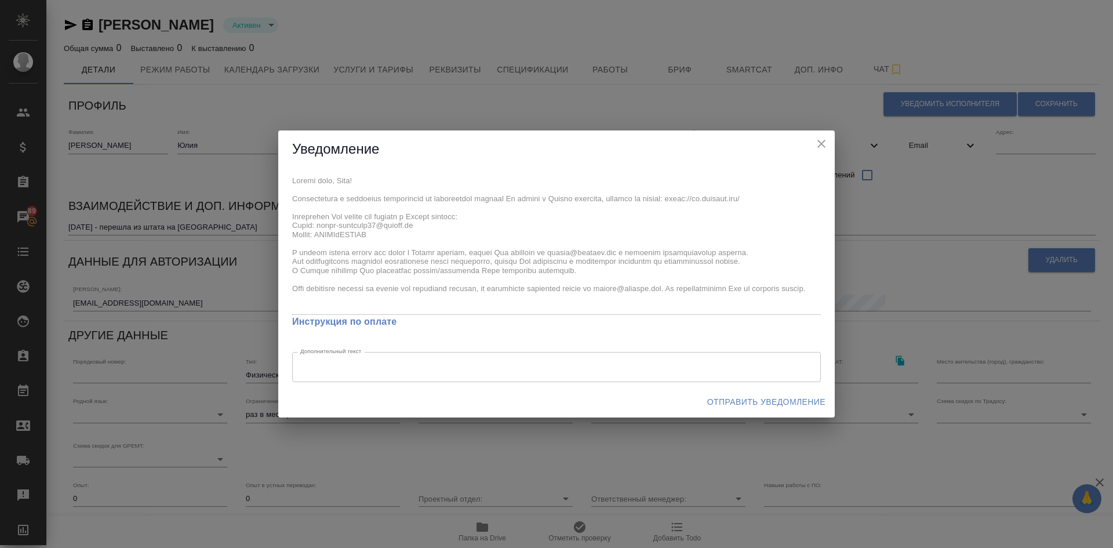
click at [729, 400] on span "Отправить уведомление" at bounding box center [766, 402] width 118 height 14
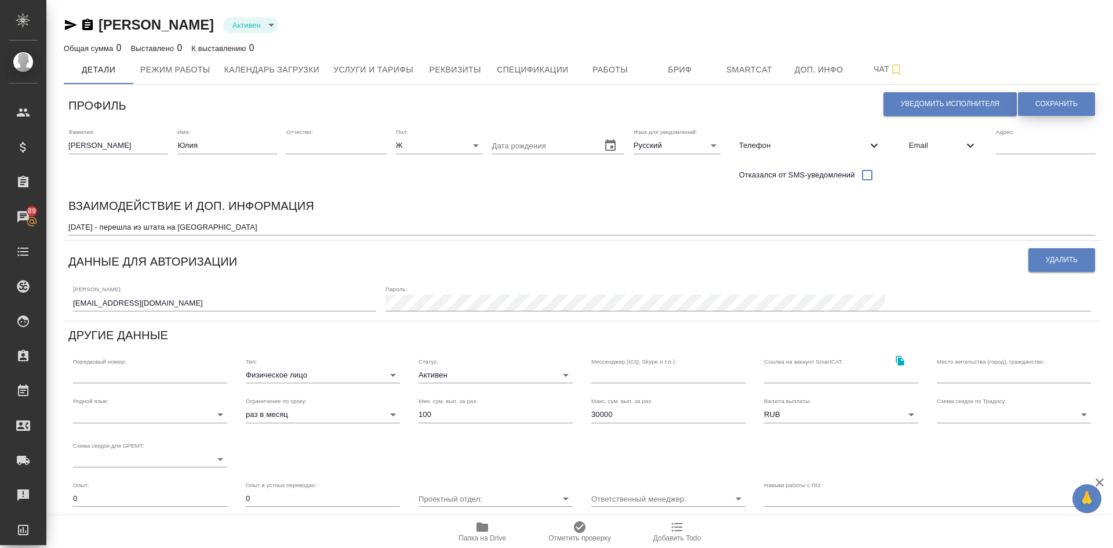
click at [1035, 100] on span "Сохранить" at bounding box center [1056, 104] width 42 height 10
